Goal: Information Seeking & Learning: Learn about a topic

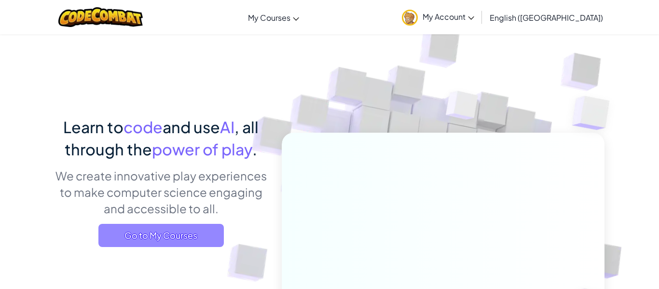
click at [167, 230] on span "Go to My Courses" at bounding box center [161, 235] width 126 height 23
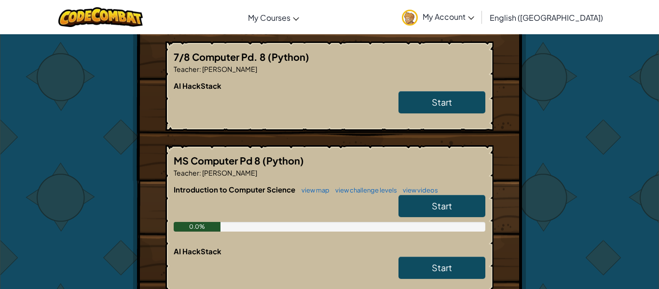
scroll to position [264, 0]
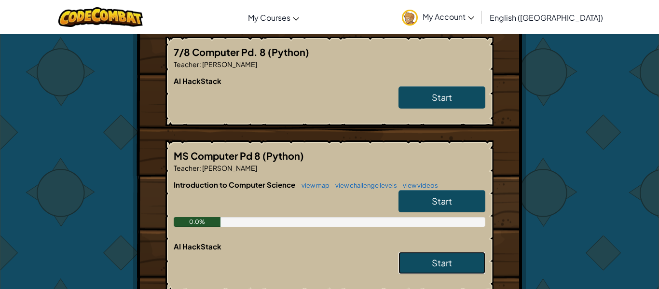
click at [408, 252] on link "Start" at bounding box center [442, 263] width 87 height 22
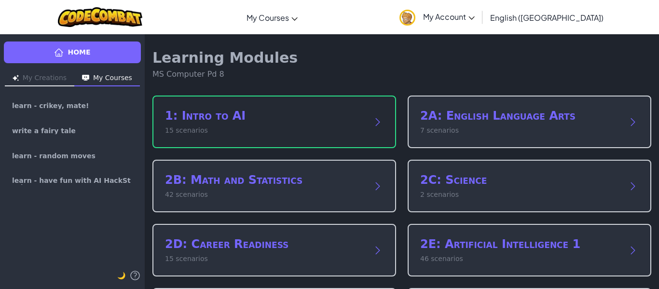
click at [324, 140] on div "1: Intro to AI 15 scenarios" at bounding box center [275, 122] width 244 height 53
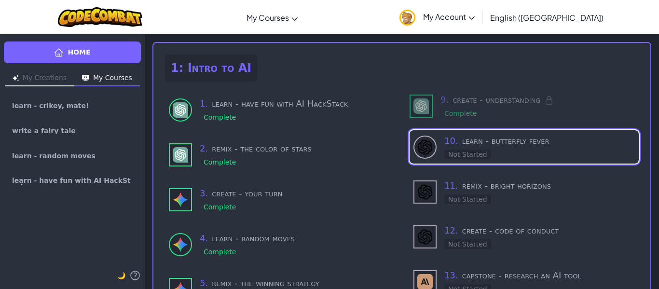
scroll to position [43, 0]
